Goal: Transaction & Acquisition: Purchase product/service

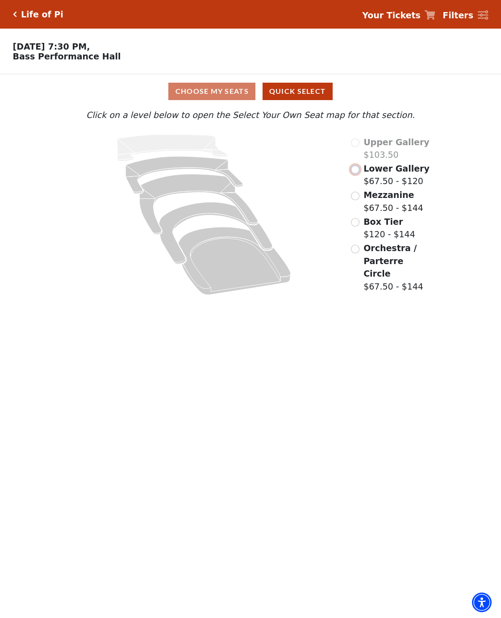
click at [354, 174] on input "Lower Gallery$67.50 - $120\a" at bounding box center [355, 169] width 8 height 8
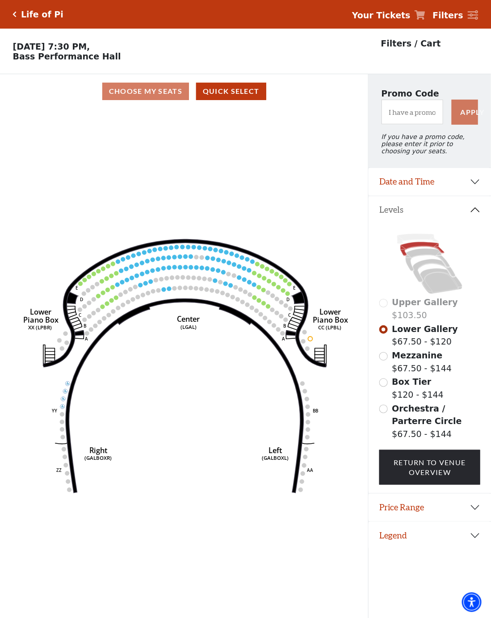
click at [197, 297] on icon "Right (GALBOXR) E D C B A E D C B A YY ZZ Left (GALBOXL) BB AA Center Lower Pia…" at bounding box center [183, 366] width 331 height 515
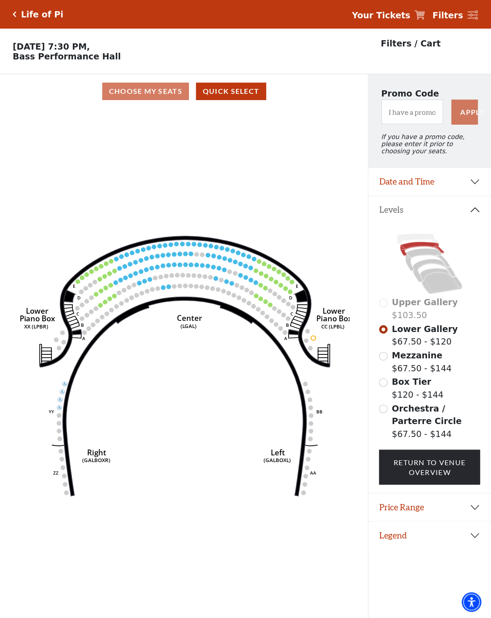
click at [198, 297] on icon "Right (GALBOXR) E D C B A E D C B A YY ZZ Left (GALBOXL) BB AA Center Lower Pia…" at bounding box center [183, 366] width 331 height 515
click at [200, 295] on icon "Right (GALBOXR) E D C B A E D C B A YY ZZ Left (GALBOXL) BB AA Center Lower Pia…" at bounding box center [183, 366] width 331 height 515
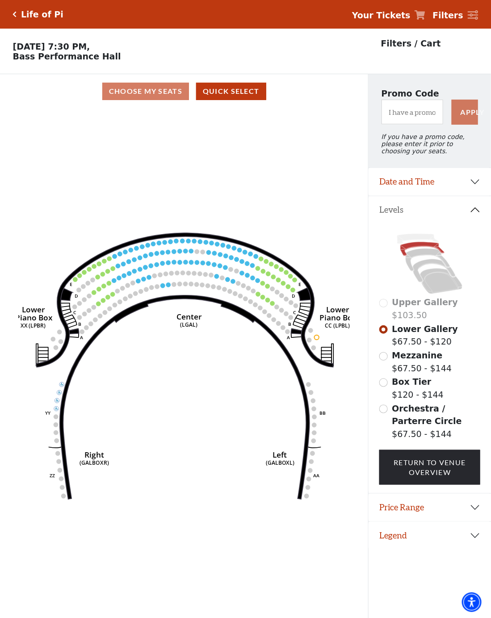
click at [200, 295] on icon "Right (GALBOXR) E D C B A E D C B A YY ZZ Left (GALBOXL) BB AA Center Lower Pia…" at bounding box center [183, 366] width 331 height 515
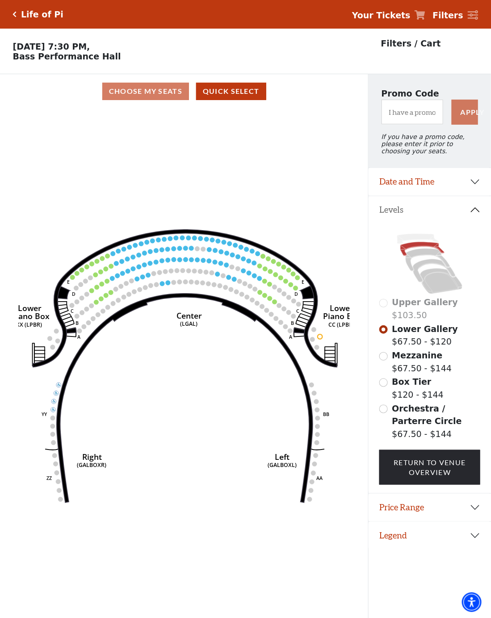
click at [200, 295] on icon "Right (GALBOXR) E D C B A E D C B A YY ZZ Left (GALBOXL) BB AA Center Lower Pia…" at bounding box center [183, 366] width 331 height 515
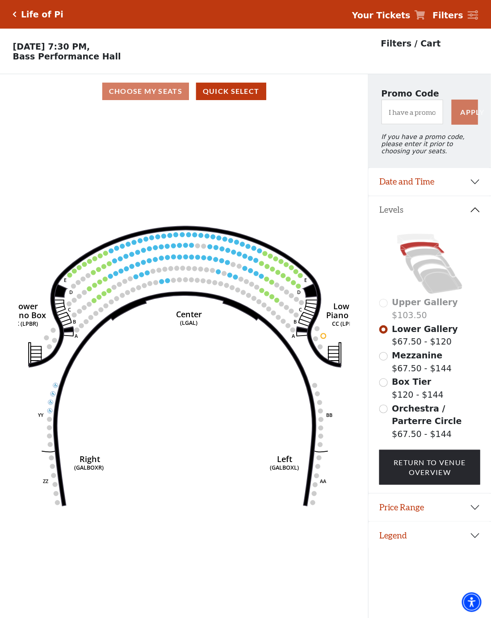
click at [200, 295] on icon "Right (GALBOXR) E D C B A E D C B A YY ZZ Left (GALBOXL) BB AA Center Lower Pia…" at bounding box center [183, 366] width 331 height 515
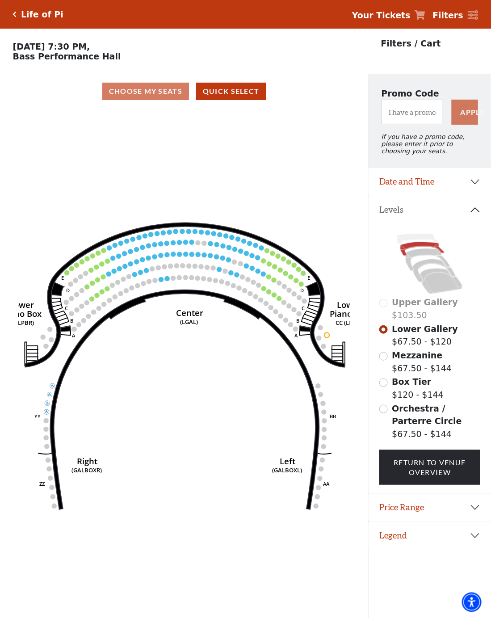
click at [200, 295] on icon at bounding box center [184, 399] width 269 height 219
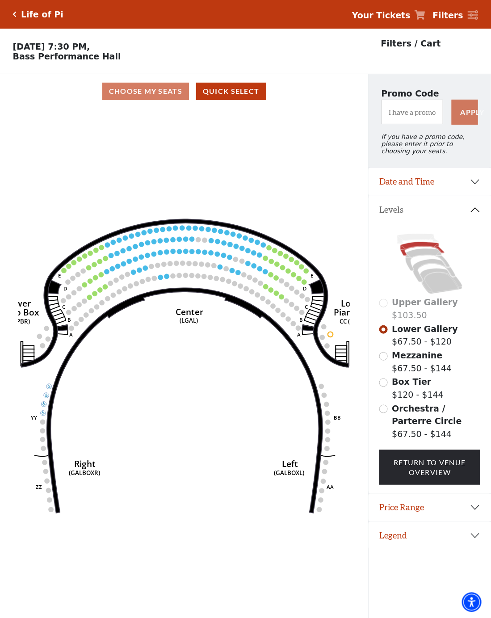
click at [200, 295] on icon at bounding box center [185, 400] width 276 height 225
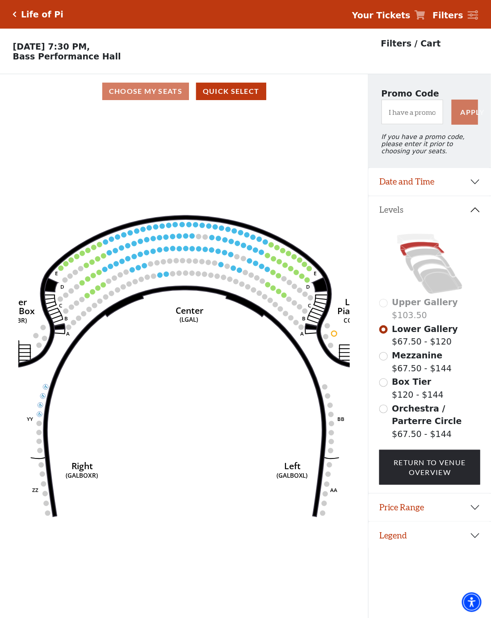
click at [200, 295] on icon "Right (GALBOXR) E D C B A E D C B A YY ZZ Left (GALBOXL) BB AA Center Lower Pia…" at bounding box center [183, 366] width 331 height 515
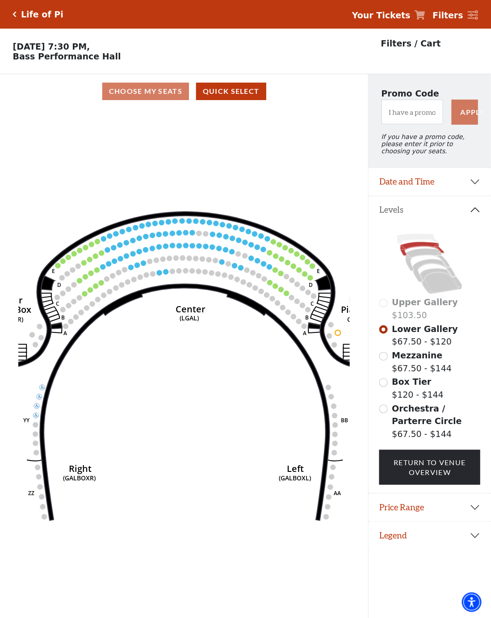
click at [200, 295] on icon "Right (GALBOXR) E D C B A E D C B A YY ZZ Left (GALBOXL) BB AA Center Lower Pia…" at bounding box center [183, 366] width 331 height 515
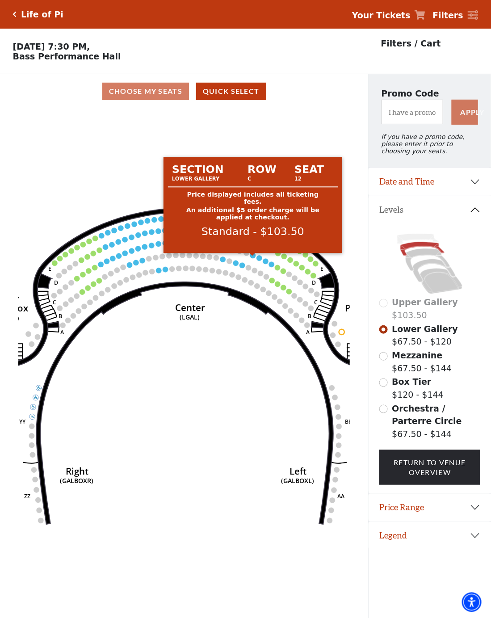
click at [252, 258] on circle at bounding box center [252, 255] width 5 height 5
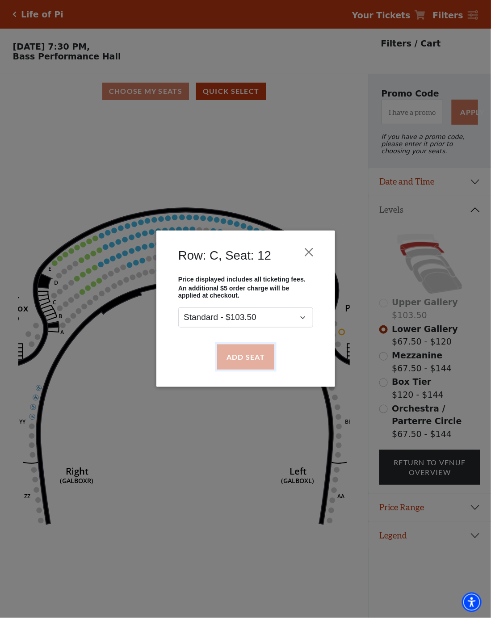
click at [243, 358] on button "Add Seat" at bounding box center [245, 356] width 57 height 25
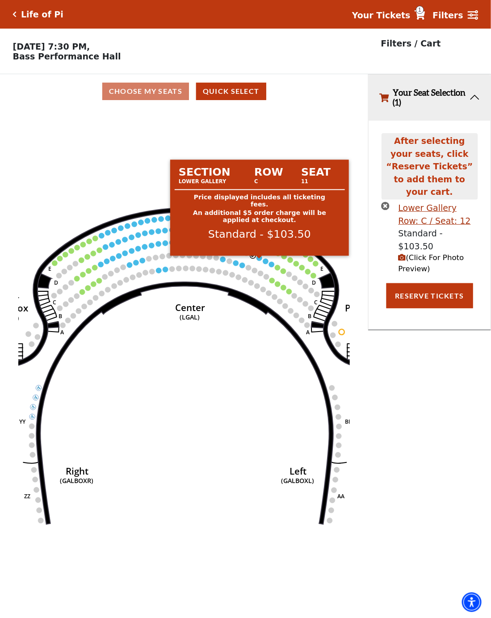
click at [259, 260] on circle at bounding box center [259, 257] width 5 height 5
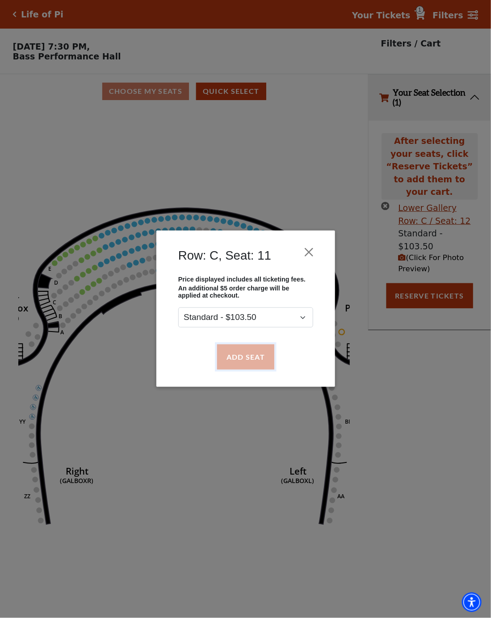
click at [262, 359] on button "Add Seat" at bounding box center [245, 356] width 57 height 25
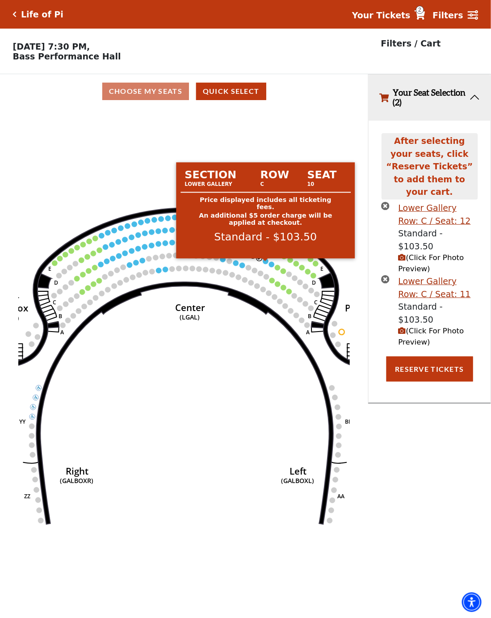
click at [264, 263] on circle at bounding box center [265, 261] width 5 height 5
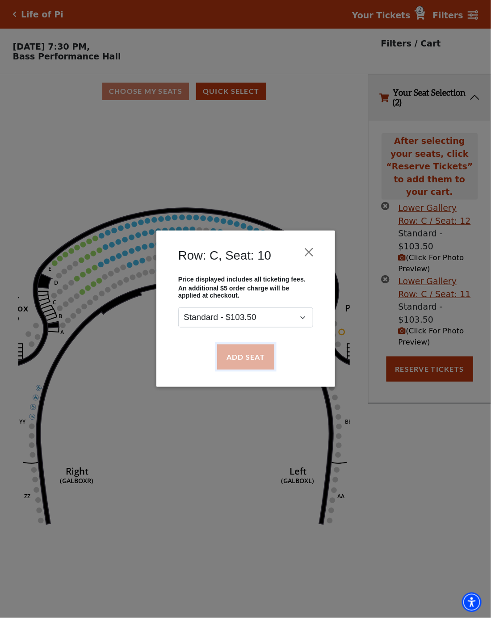
click at [259, 347] on button "Add Seat" at bounding box center [245, 356] width 57 height 25
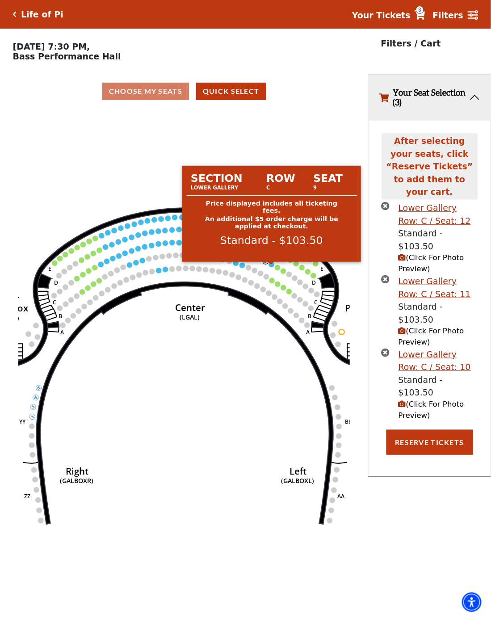
click at [272, 267] on circle at bounding box center [271, 264] width 5 height 5
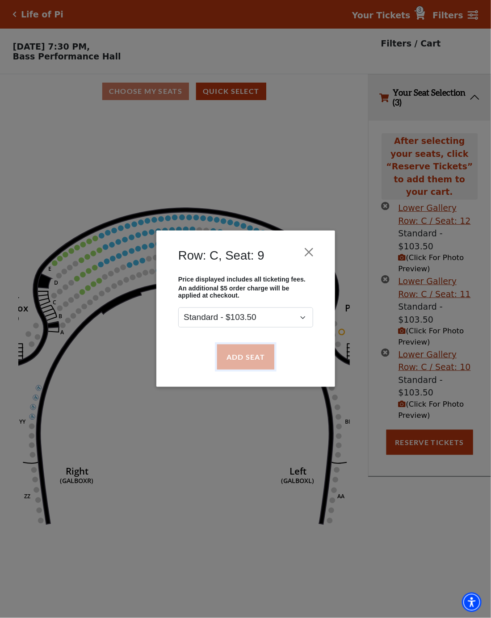
click at [250, 352] on button "Add Seat" at bounding box center [245, 356] width 57 height 25
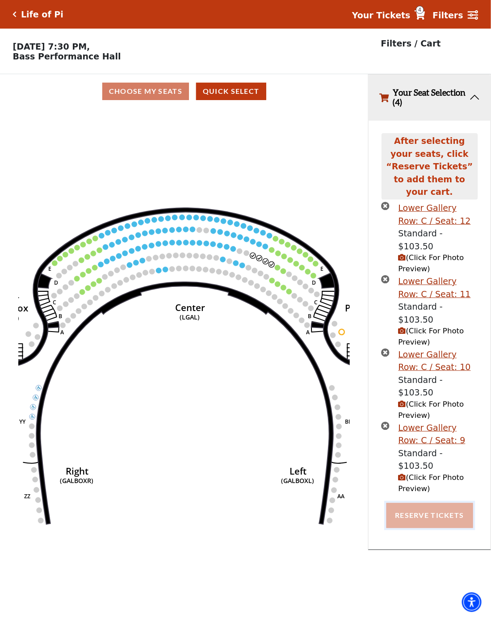
click at [445, 503] on button "Reserve Tickets" at bounding box center [429, 515] width 87 height 25
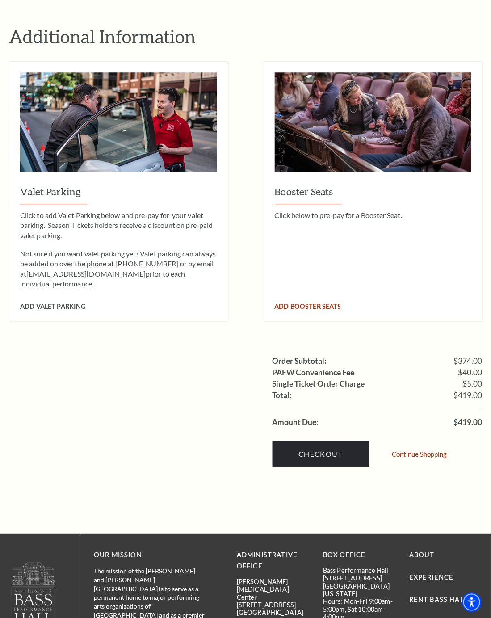
scroll to position [670, 0]
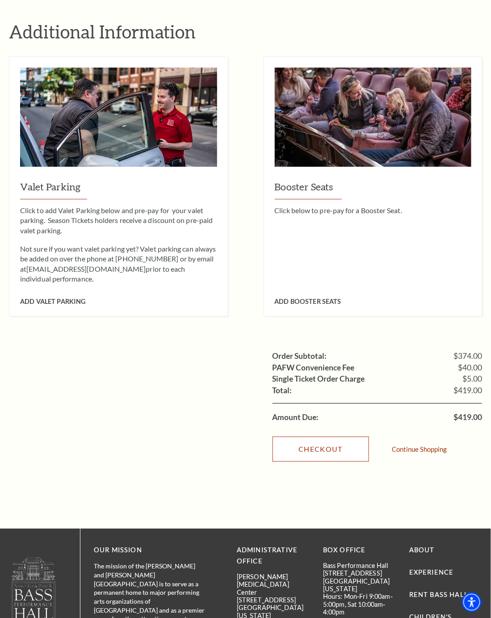
click at [354, 436] on link "Checkout" at bounding box center [320, 448] width 96 height 25
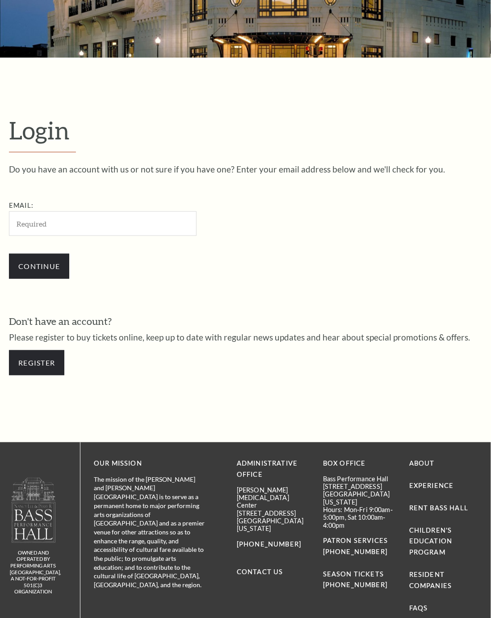
scroll to position [194, 0]
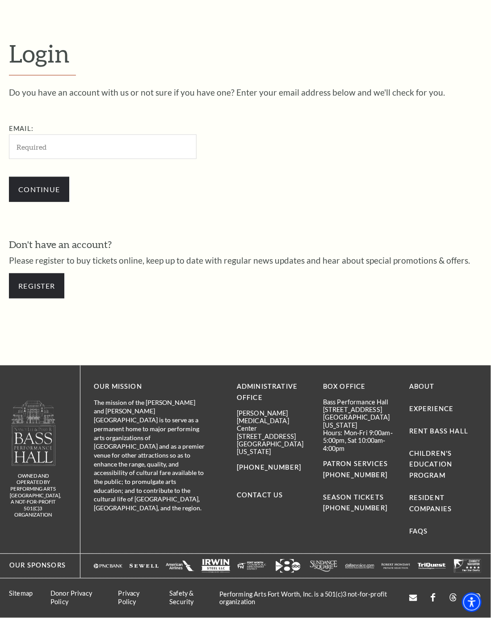
click at [78, 139] on input "Email:" at bounding box center [103, 146] width 188 height 25
type input "Daisytray17@outlook.com"
click at [57, 188] on input "Continue" at bounding box center [39, 189] width 60 height 25
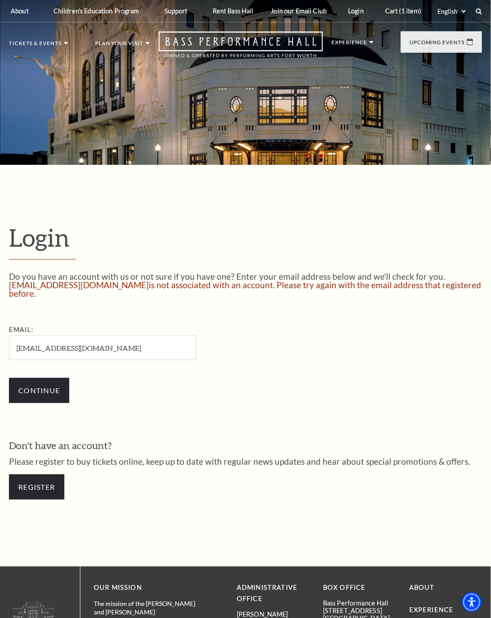
click at [122, 346] on input "Daisytray17@outlook.com" at bounding box center [103, 347] width 188 height 25
type input "D"
click at [47, 485] on link "Register" at bounding box center [36, 486] width 55 height 25
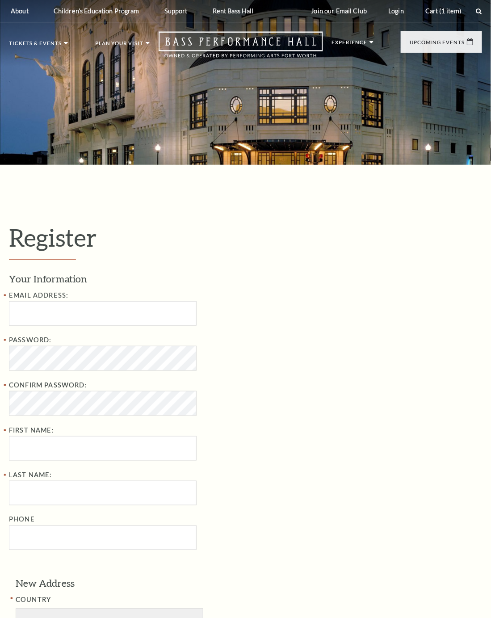
select select "1"
select select "[GEOGRAPHIC_DATA]"
click at [111, 323] on input "text" at bounding box center [103, 313] width 188 height 25
type input "[EMAIL_ADDRESS][DOMAIN_NAME]"
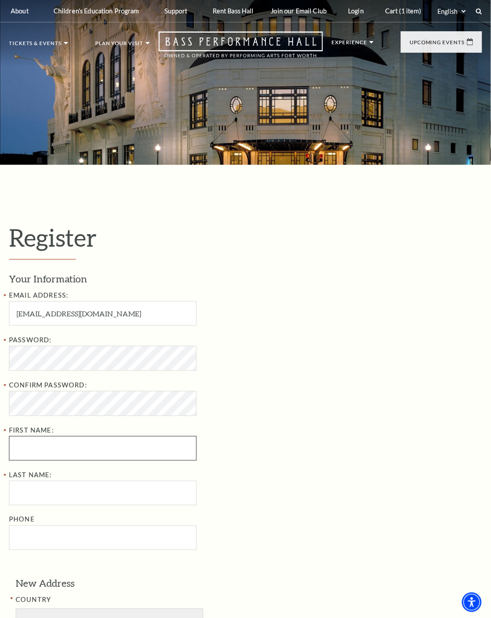
click at [89, 460] on input "First Name:" at bounding box center [103, 448] width 188 height 25
type input "[PERSON_NAME]"
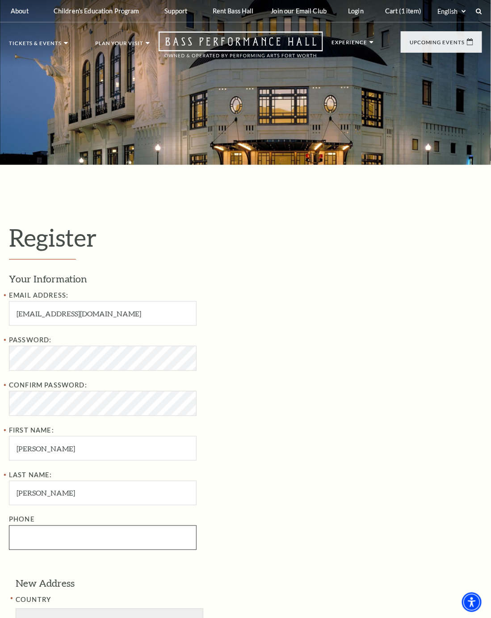
type input "5582150913"
select select "75"
type input "OR 97204, PORTLAND"
type input "[GEOGRAPHIC_DATA]"
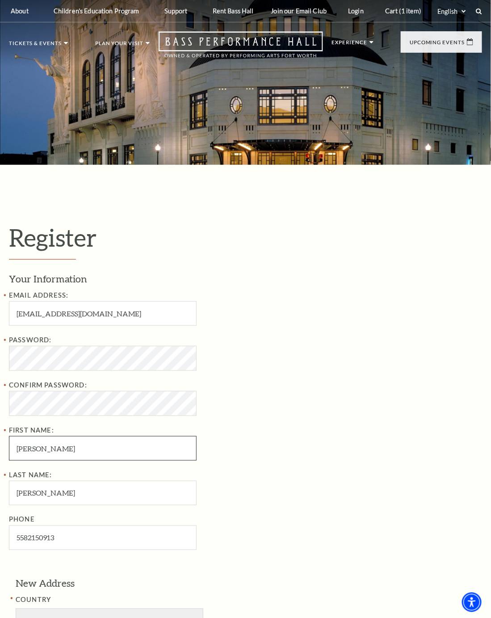
type input "558-215-0913"
select select
type input "558-215-0913"
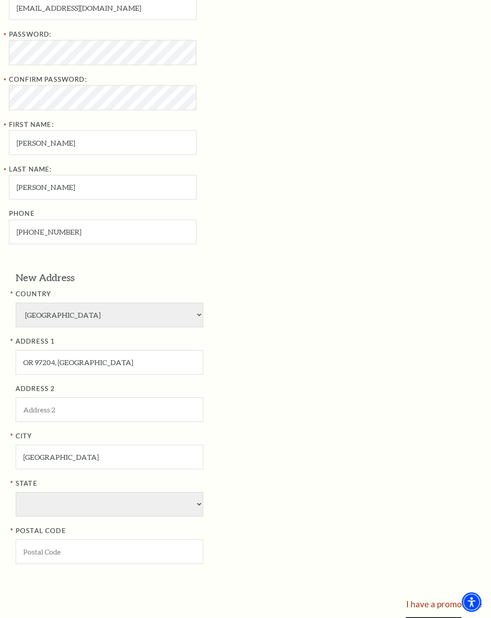
scroll to position [335, 0]
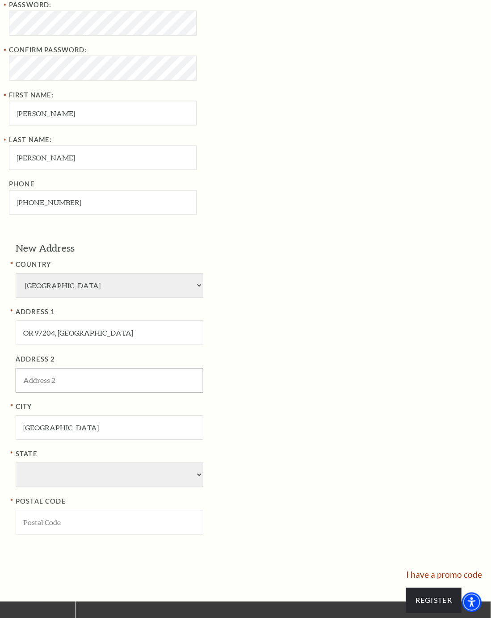
click at [114, 390] on input "ADDRESS 2" at bounding box center [110, 380] width 188 height 25
type input "PORTLAND"
type input "558214913"
type input "97204"
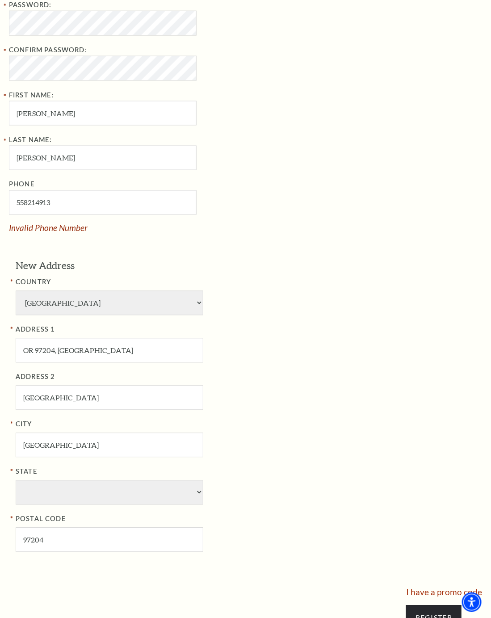
type input "558-214-913"
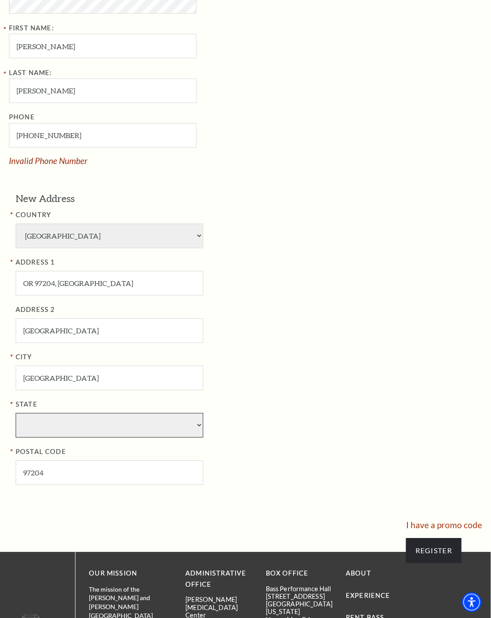
click at [90, 437] on select "State" at bounding box center [110, 425] width 188 height 25
click at [196, 436] on select "State" at bounding box center [110, 425] width 188 height 25
click at [195, 436] on select "State" at bounding box center [110, 425] width 188 height 25
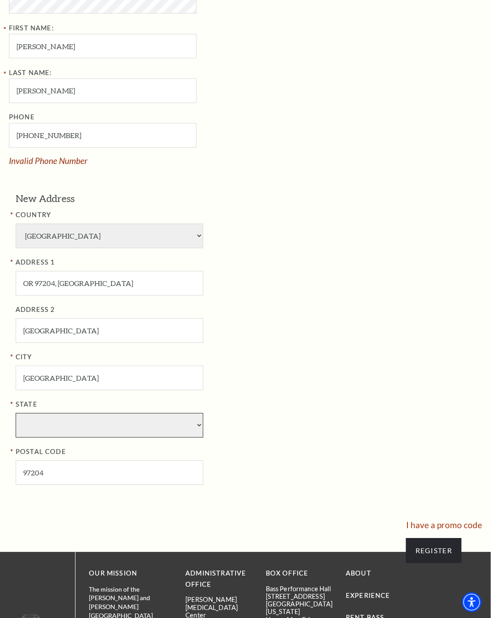
click at [200, 434] on select "State" at bounding box center [110, 425] width 188 height 25
click at [118, 435] on select "State" at bounding box center [110, 425] width 188 height 25
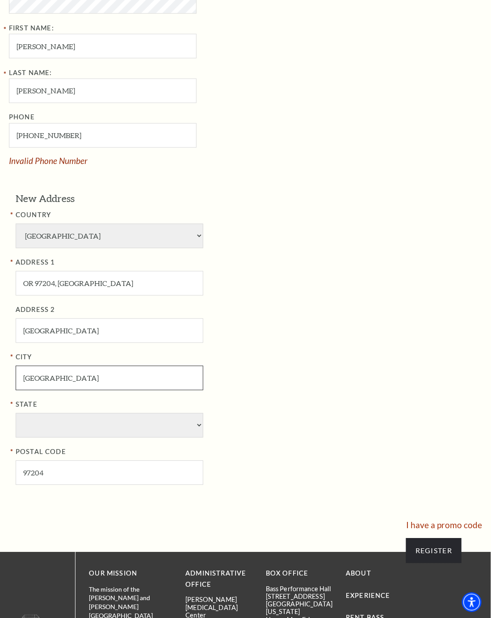
click at [121, 390] on input "Cleveland" at bounding box center [110, 378] width 188 height 25
type input "OREGON"
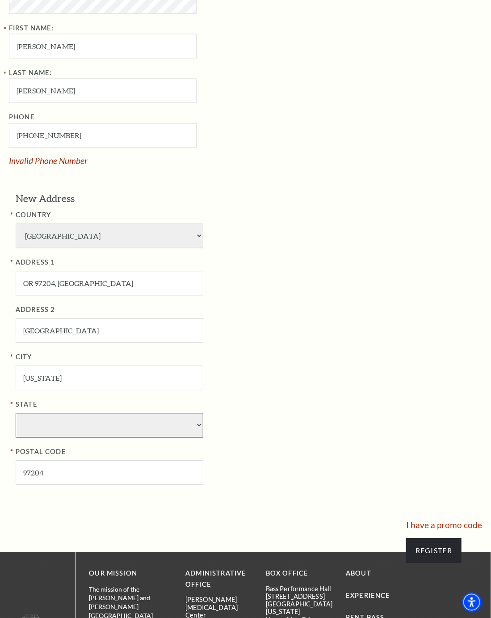
click at [96, 431] on select "State" at bounding box center [110, 425] width 188 height 25
click at [196, 436] on select "State" at bounding box center [110, 425] width 188 height 25
click at [146, 436] on select "State" at bounding box center [110, 425] width 188 height 25
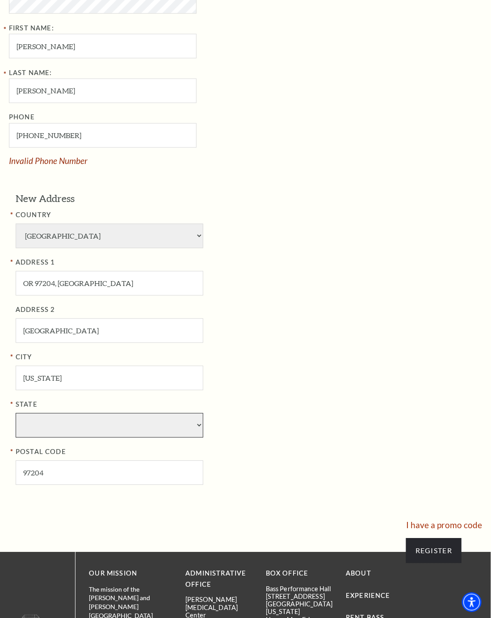
click at [96, 431] on select "State" at bounding box center [110, 425] width 188 height 25
click at [147, 438] on select "State" at bounding box center [110, 425] width 188 height 25
click at [142, 438] on select "State" at bounding box center [110, 425] width 188 height 25
click at [197, 433] on select "State" at bounding box center [110, 425] width 188 height 25
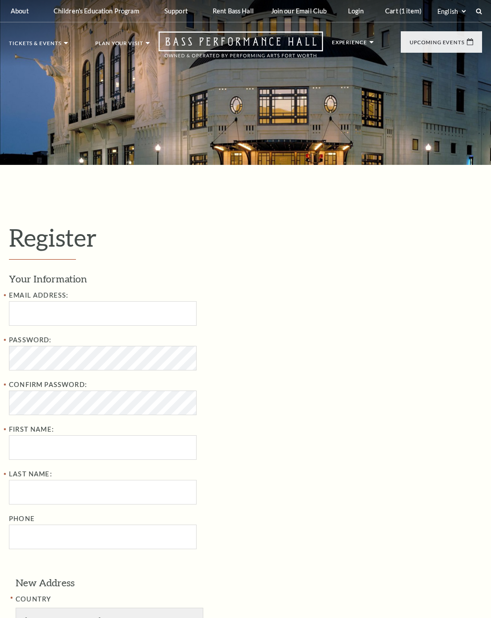
select select "1"
select select "[GEOGRAPHIC_DATA]"
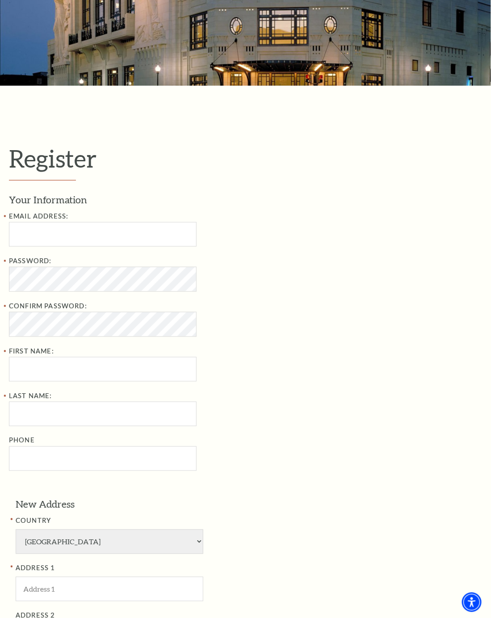
scroll to position [67, 0]
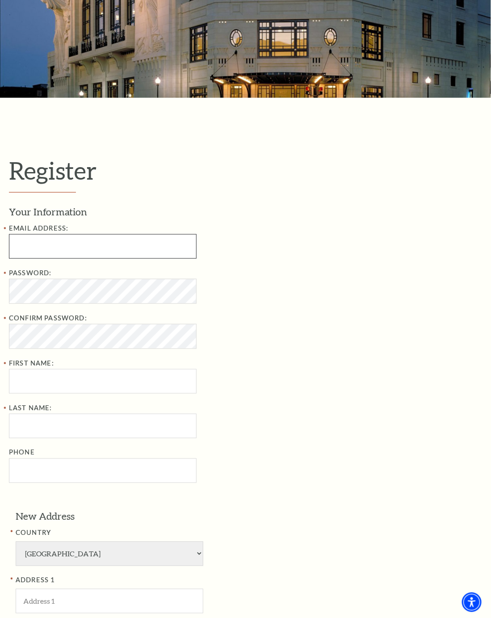
click at [84, 255] on input "Email Address:" at bounding box center [103, 246] width 188 height 25
type input "[EMAIL_ADDRESS][DOMAIN_NAME]"
click at [78, 390] on input "First Name:" at bounding box center [103, 381] width 188 height 25
type input "[PERSON_NAME]"
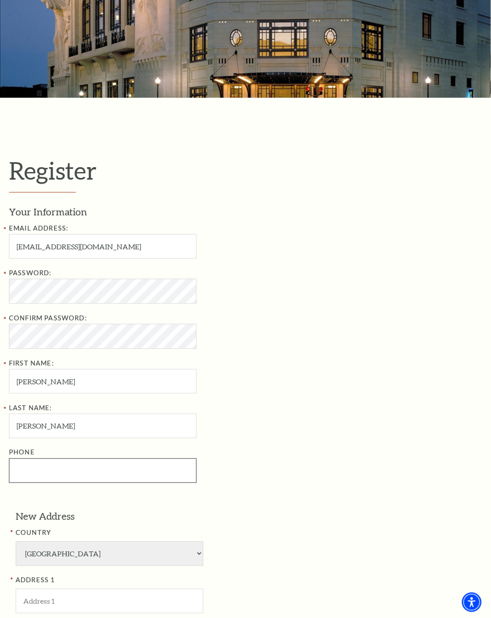
type input "558214913"
select select "209"
type input "[GEOGRAPHIC_DATA]"
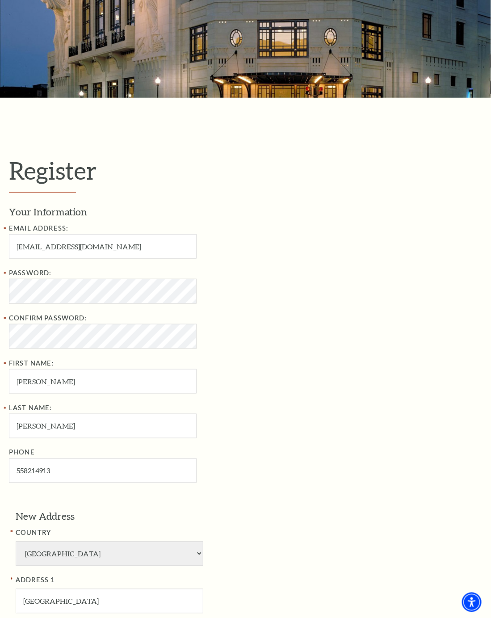
type input "44101"
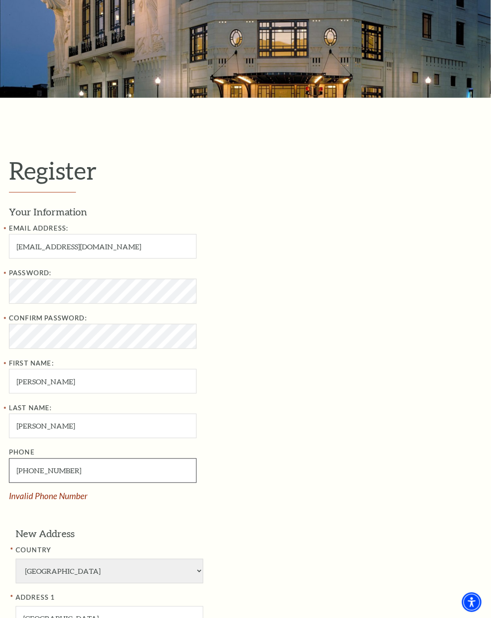
type input "558214913"
select select "Isle Of [PERSON_NAME]"
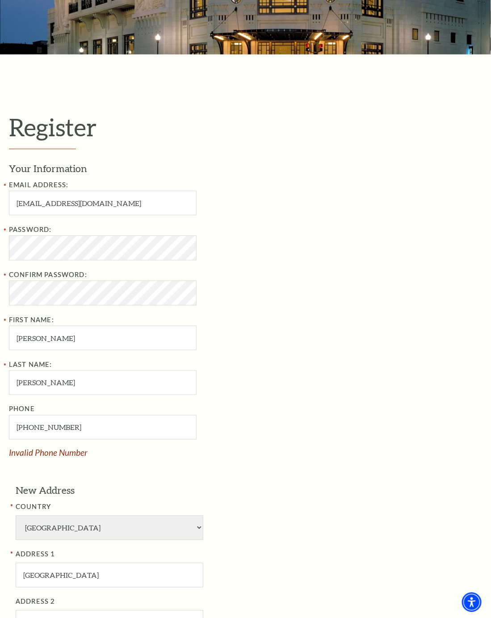
scroll to position [134, 0]
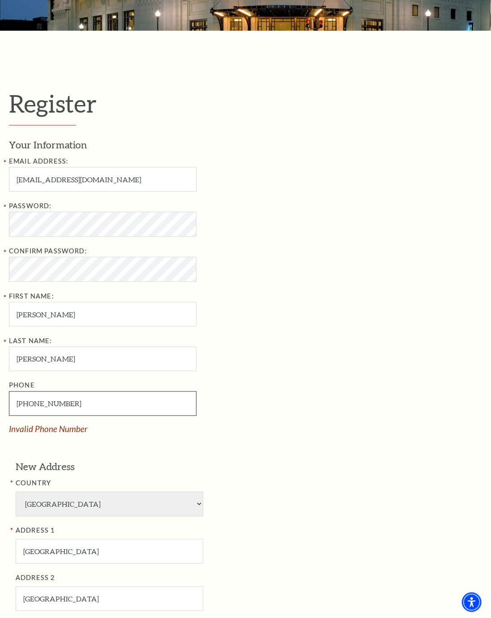
click at [14, 411] on input "558-214-913" at bounding box center [103, 403] width 188 height 25
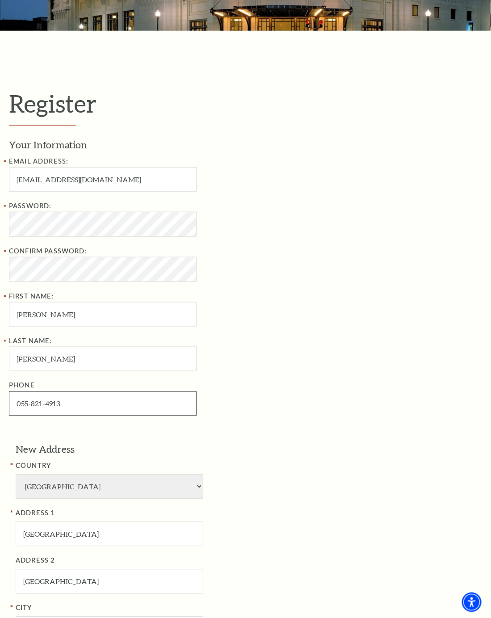
type input "055-821-4913"
click at [164, 496] on select "[GEOGRAPHIC_DATA] [GEOGRAPHIC_DATA] [GEOGRAPHIC_DATA] [GEOGRAPHIC_DATA] [GEOGRA…" at bounding box center [110, 486] width 188 height 25
select select "1"
click at [16, 485] on select "[GEOGRAPHIC_DATA] [GEOGRAPHIC_DATA] [GEOGRAPHIC_DATA] [GEOGRAPHIC_DATA] [GEOGRA…" at bounding box center [110, 486] width 188 height 25
select select "TX"
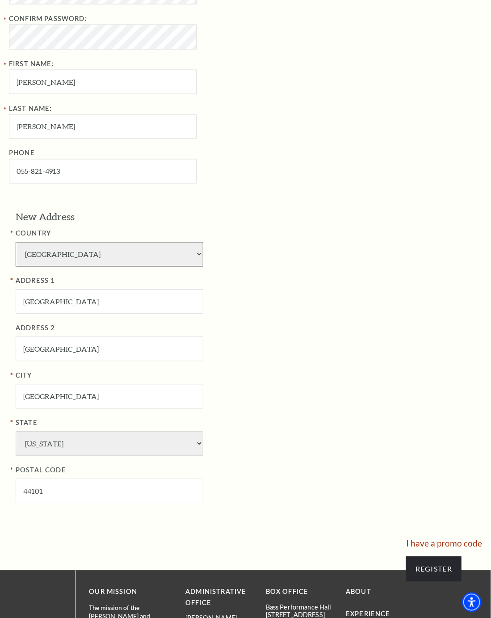
scroll to position [402, 0]
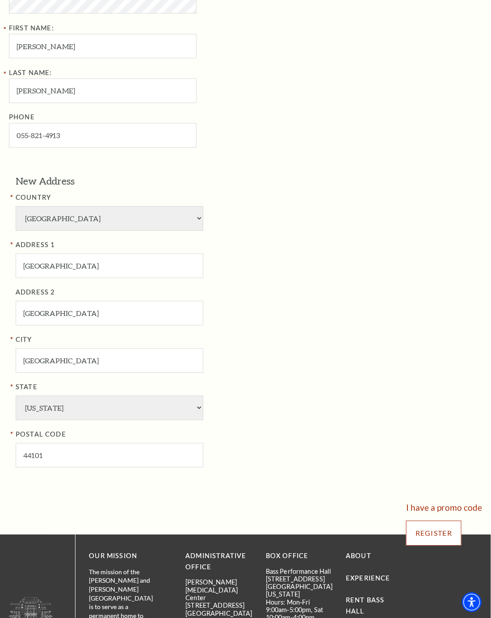
click at [439, 541] on input "Register" at bounding box center [433, 533] width 55 height 25
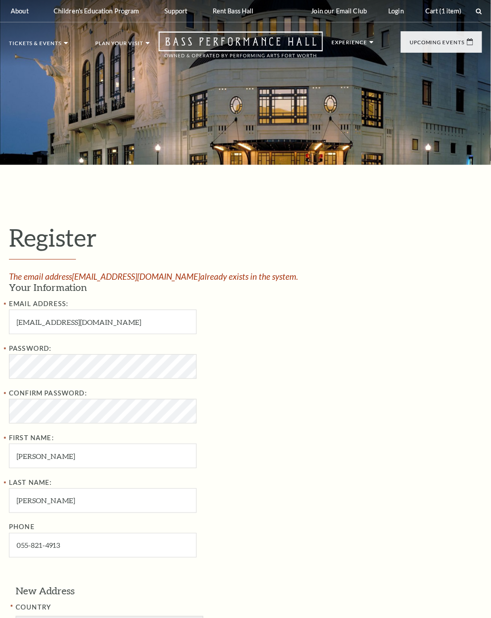
select select "1"
select select "[GEOGRAPHIC_DATA]"
click at [126, 330] on input "[EMAIL_ADDRESS][DOMAIN_NAME]" at bounding box center [103, 322] width 188 height 25
click at [51, 330] on input "[EMAIL_ADDRESS][DOMAIN_NAME]" at bounding box center [103, 322] width 188 height 25
type input "[EMAIL_ADDRESS][DOMAIN_NAME]"
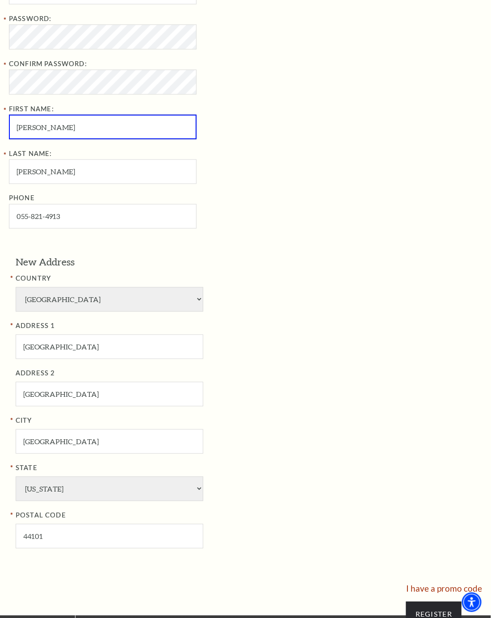
scroll to position [335, 0]
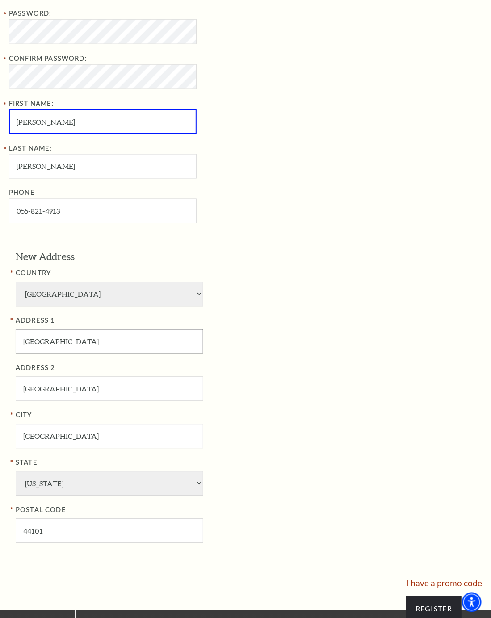
click at [175, 348] on input "[GEOGRAPHIC_DATA]" at bounding box center [110, 341] width 188 height 25
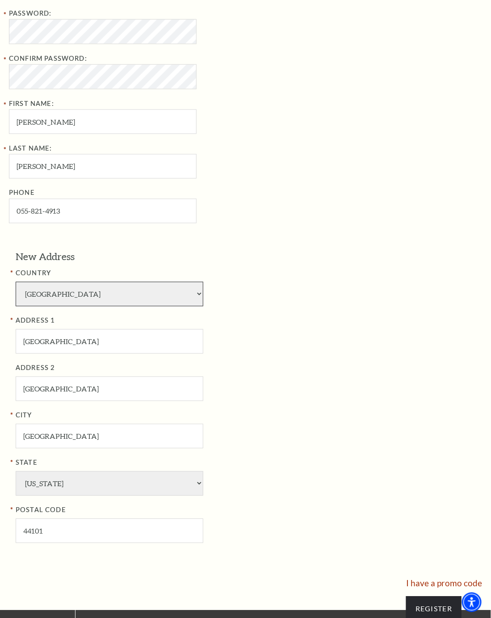
select select "209"
click at [199, 494] on select "[GEOGRAPHIC_DATA] [GEOGRAPHIC_DATA] [GEOGRAPHIC_DATA] [GEOGRAPHIC_DATA] [GEOGRA…" at bounding box center [110, 483] width 188 height 25
click at [271, 496] on div "State [GEOGRAPHIC_DATA] [GEOGRAPHIC_DATA] [GEOGRAPHIC_DATA] [GEOGRAPHIC_DATA] […" at bounding box center [161, 476] width 290 height 38
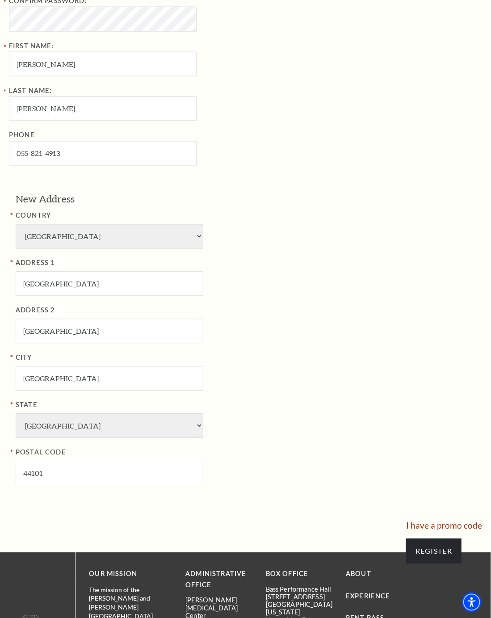
scroll to position [469, 0]
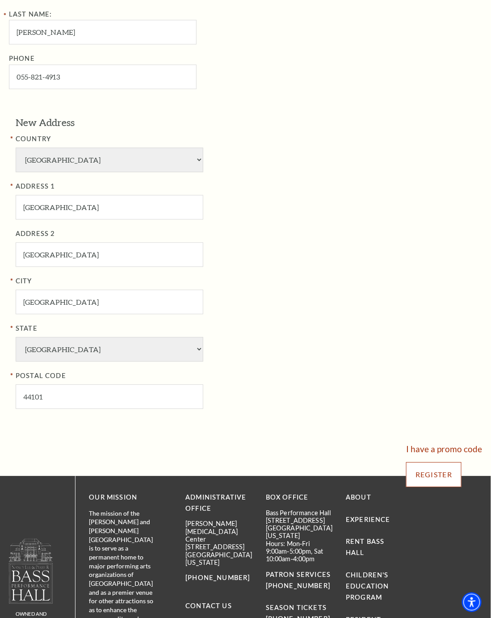
click at [418, 478] on input "Register" at bounding box center [433, 474] width 55 height 25
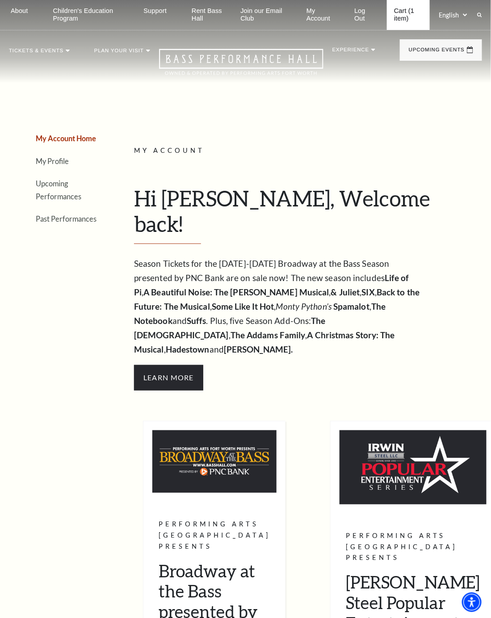
click at [399, 16] on link "Cart (1 item)" at bounding box center [408, 15] width 43 height 30
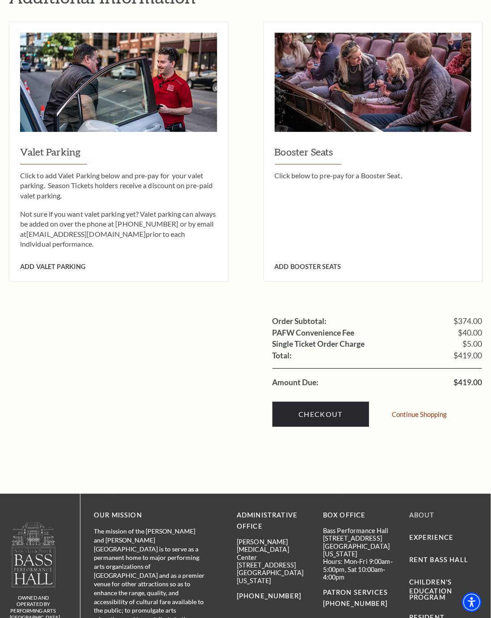
scroll to position [737, 0]
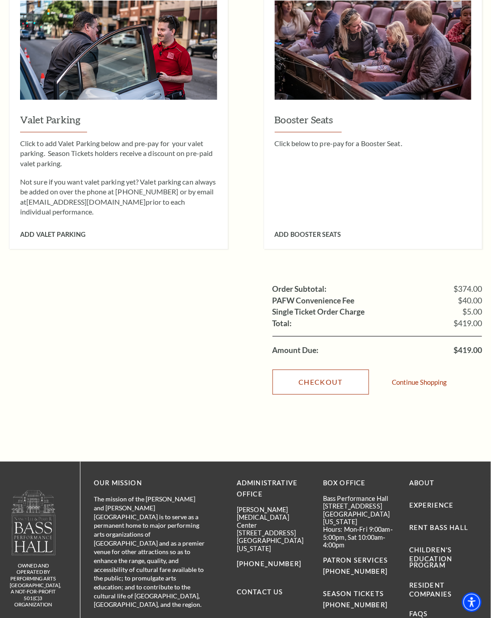
click at [330, 369] on link "Checkout" at bounding box center [320, 381] width 96 height 25
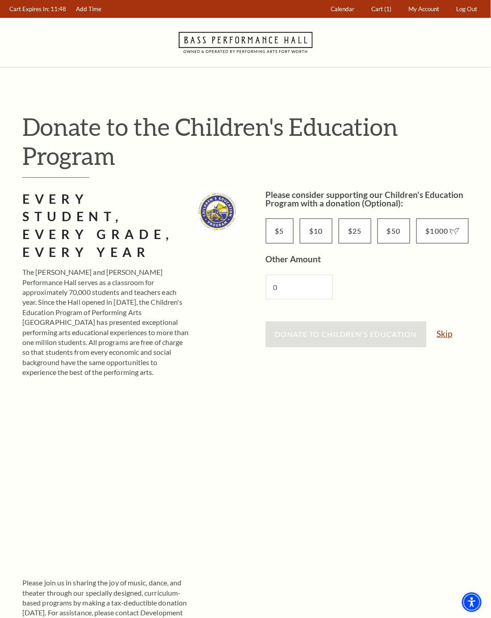
click at [449, 333] on link "Skip" at bounding box center [445, 333] width 16 height 8
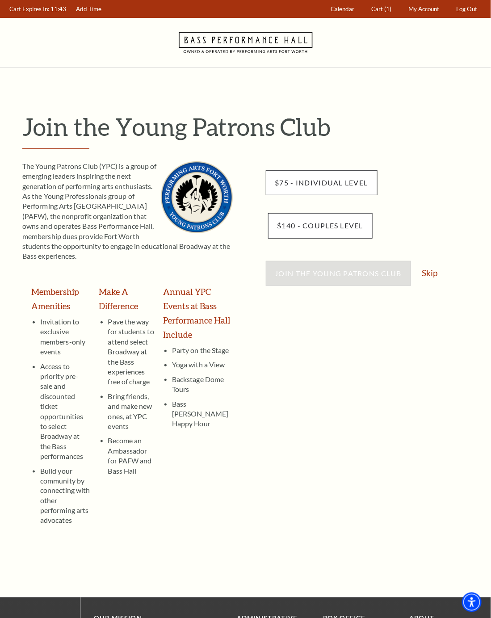
click at [432, 267] on div "Join the Young Patrons Club Skip" at bounding box center [374, 278] width 217 height 34
click at [418, 275] on div "Join the Young Patrons Club Skip" at bounding box center [374, 278] width 217 height 34
click at [429, 271] on link "Skip" at bounding box center [430, 272] width 16 height 8
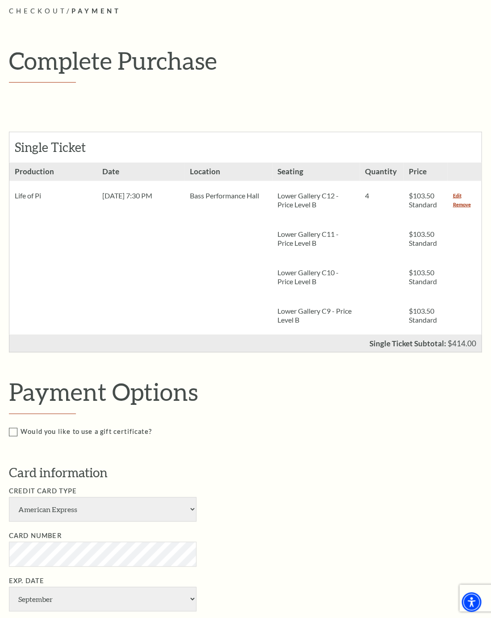
scroll to position [67, 0]
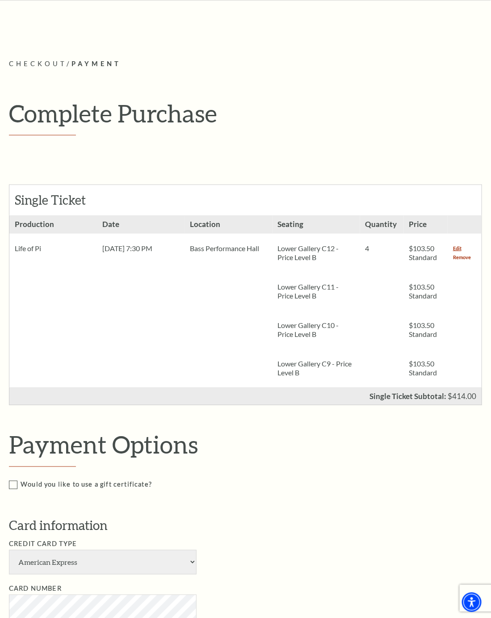
click at [461, 259] on link "Remove" at bounding box center [462, 257] width 18 height 9
